Goal: Task Accomplishment & Management: Complete application form

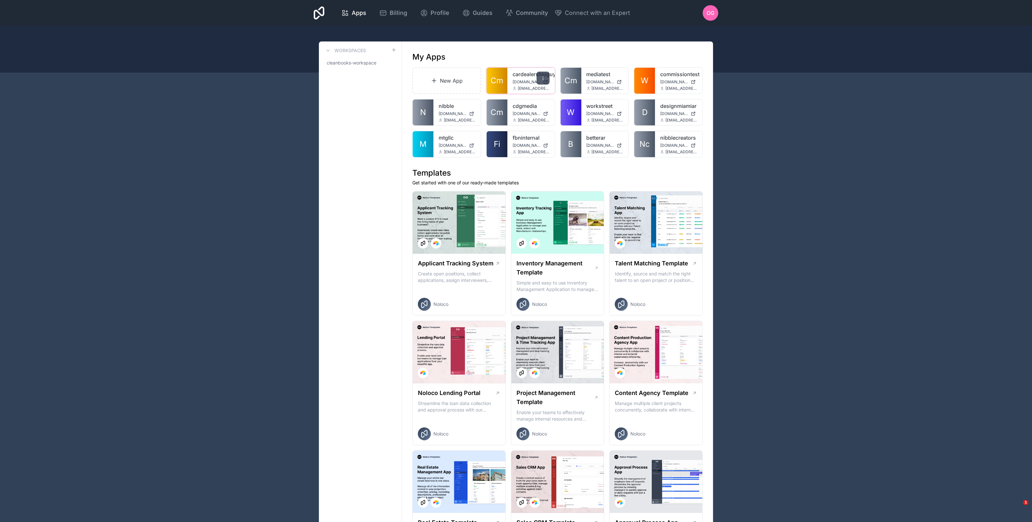
click at [546, 80] on div at bounding box center [542, 78] width 13 height 13
click at [526, 100] on link "Open in studio" at bounding box center [509, 95] width 73 height 16
click at [424, 85] on link "New App" at bounding box center [446, 80] width 69 height 27
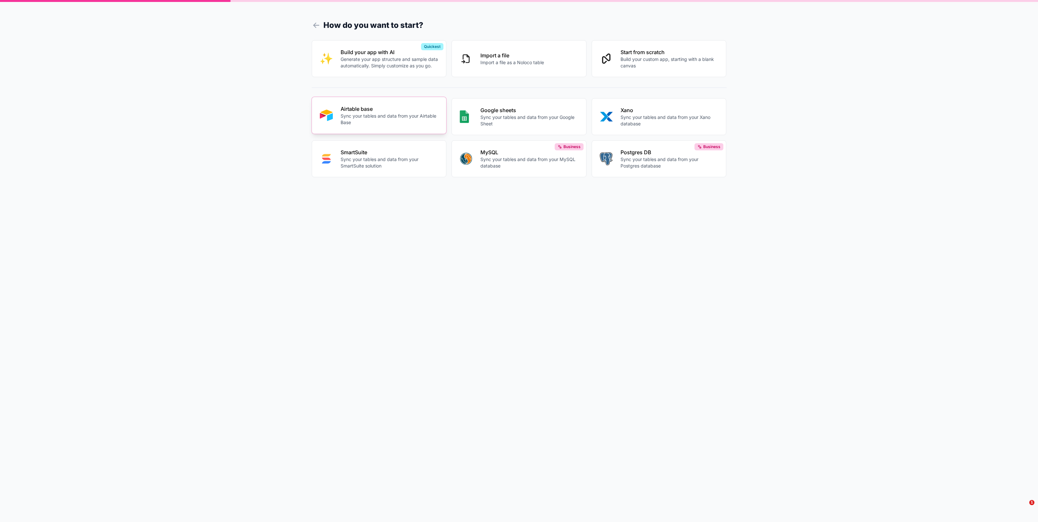
click at [420, 118] on p "Sync your tables and data from your Airtable Base" at bounding box center [390, 119] width 98 height 13
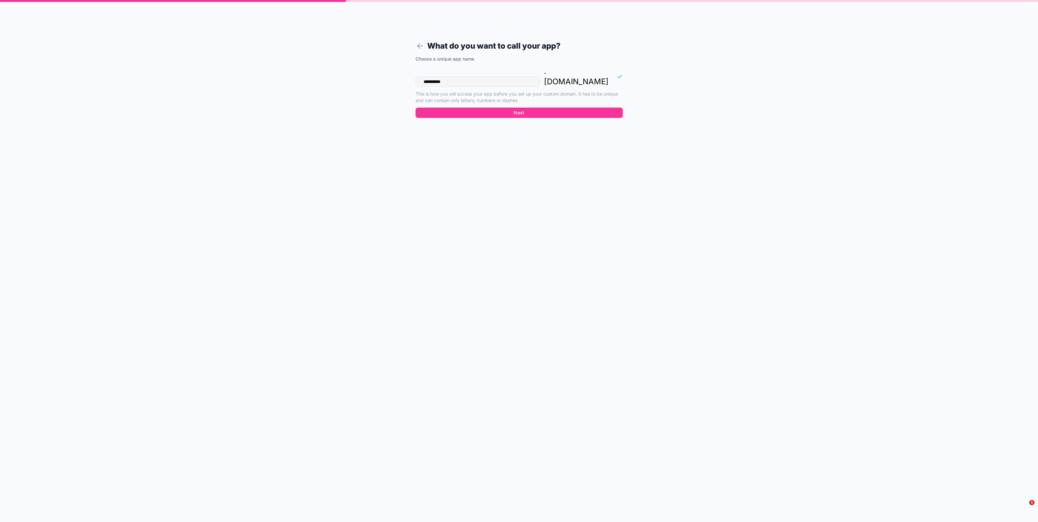
click at [451, 77] on input "**********" at bounding box center [477, 82] width 125 height 10
type input "**********"
click at [520, 108] on button "Next" at bounding box center [518, 113] width 207 height 10
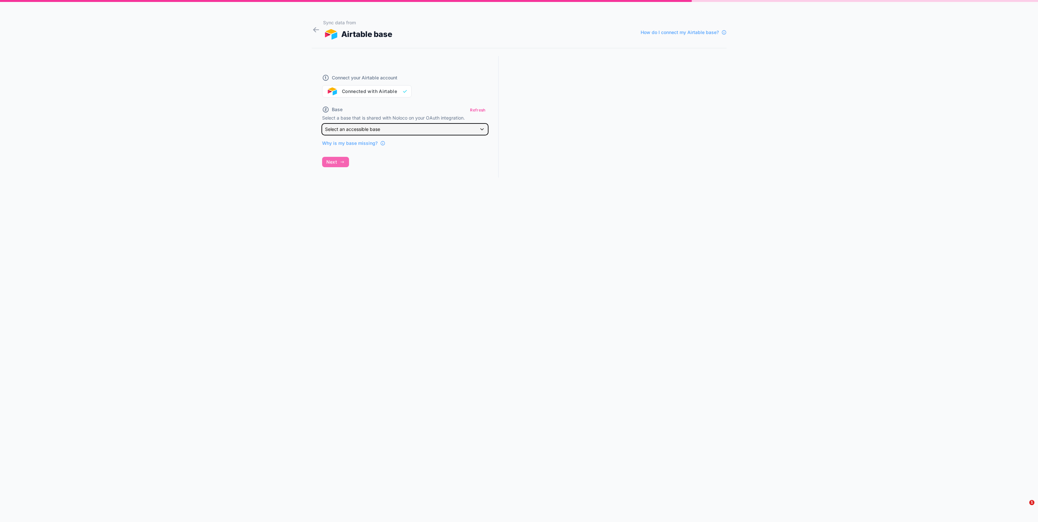
click at [371, 128] on span "Select an accessible base" at bounding box center [352, 129] width 55 height 6
drag, startPoint x: 625, startPoint y: 91, endPoint x: 606, endPoint y: 108, distance: 25.7
click at [625, 91] on div at bounding box center [519, 261] width 1038 height 522
click at [365, 129] on span "Select an accessible base" at bounding box center [352, 129] width 55 height 6
click at [289, 138] on div at bounding box center [519, 261] width 1038 height 522
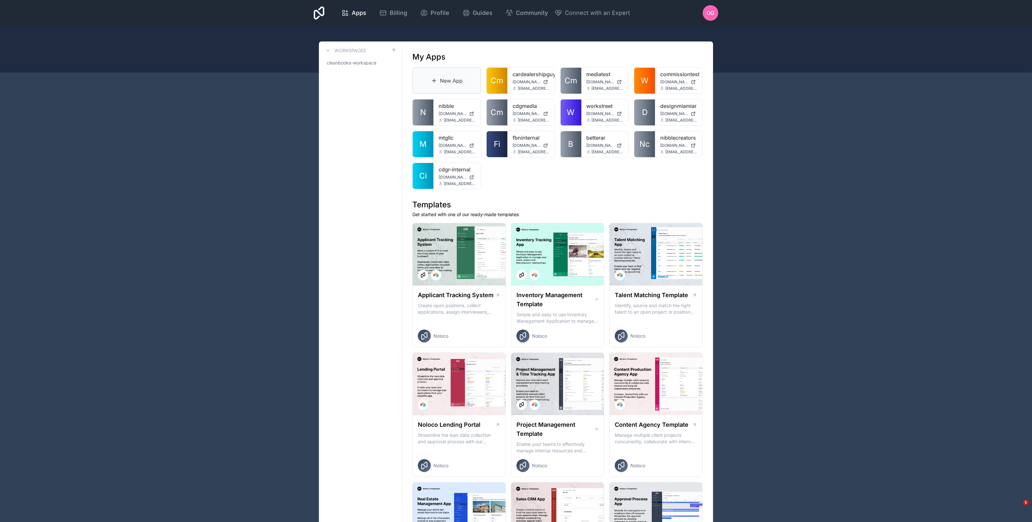
click at [443, 76] on link "New App" at bounding box center [446, 80] width 69 height 27
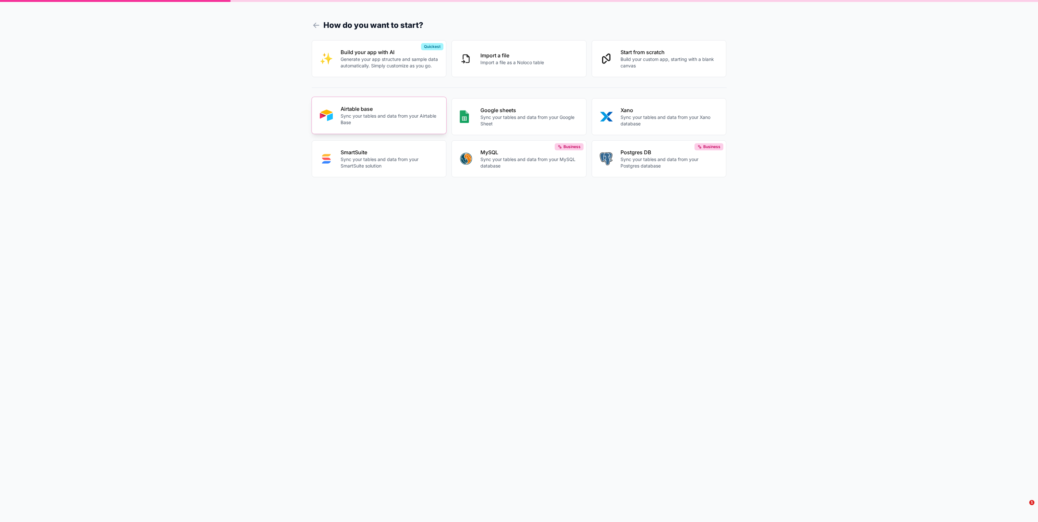
click at [394, 108] on p "Airtable base" at bounding box center [390, 109] width 98 height 8
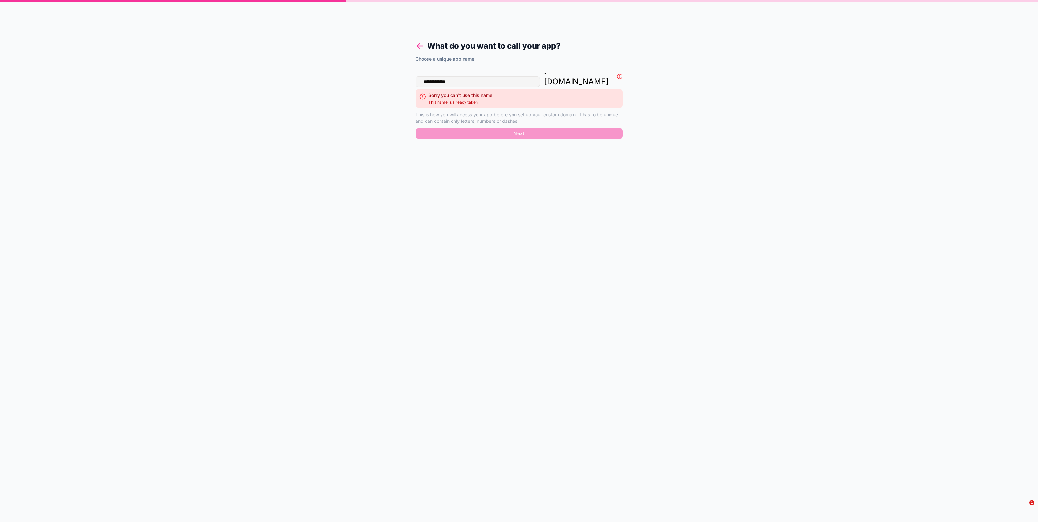
type input "**********"
click at [419, 47] on icon at bounding box center [419, 46] width 9 height 9
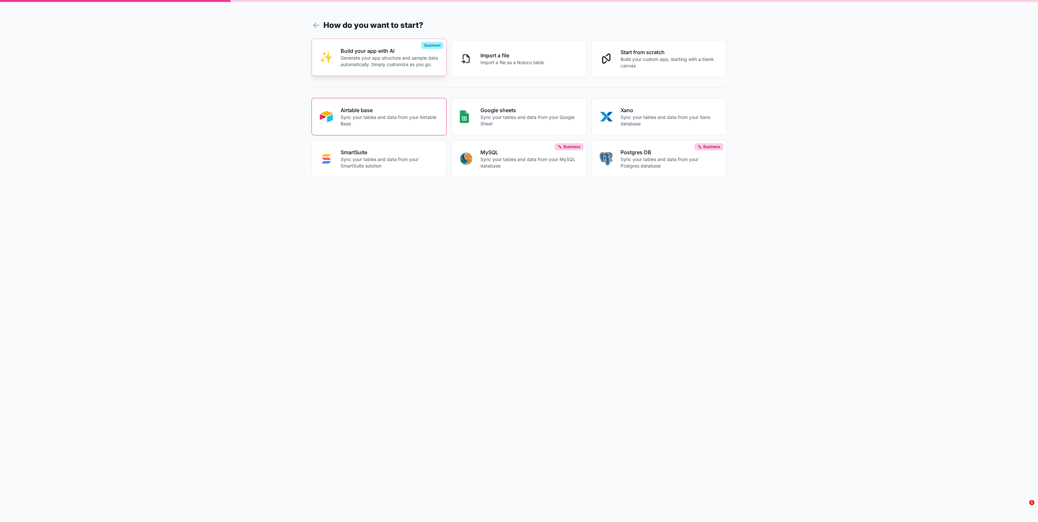
drag, startPoint x: 422, startPoint y: 75, endPoint x: 415, endPoint y: 75, distance: 6.8
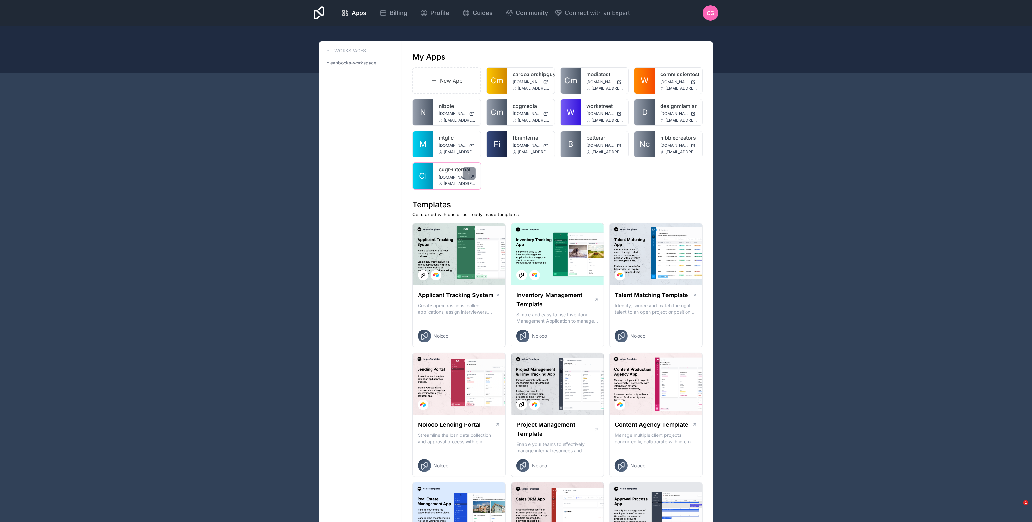
click at [450, 171] on link "cdgr-internal" at bounding box center [456, 170] width 37 height 8
click at [544, 76] on icon at bounding box center [542, 78] width 5 height 5
click at [521, 95] on link "Open in studio" at bounding box center [509, 95] width 73 height 16
